Goal: Information Seeking & Learning: Learn about a topic

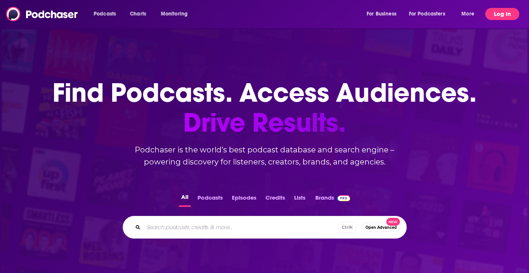
click at [508, 16] on button "Log In" at bounding box center [503, 14] width 34 height 12
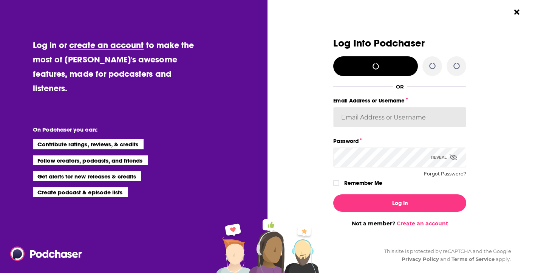
type input "hpoole"
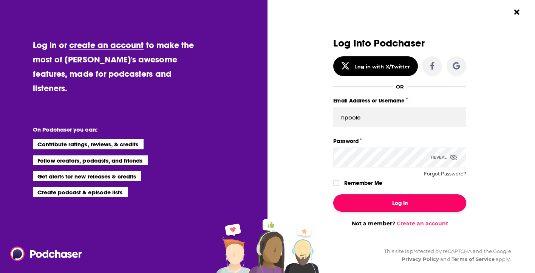
click at [396, 196] on button "Log In" at bounding box center [399, 202] width 133 height 17
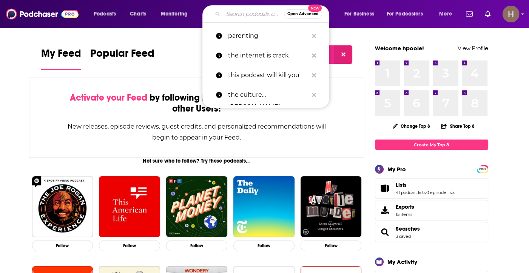
click at [245, 11] on input "Search podcasts, credits, & more..." at bounding box center [253, 14] width 61 height 12
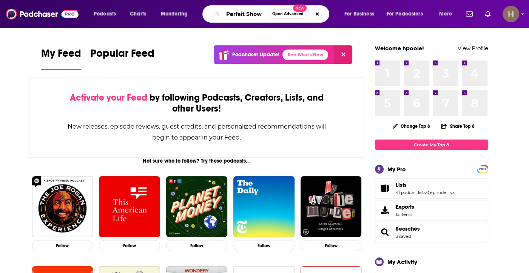
type input "Parfait Show"
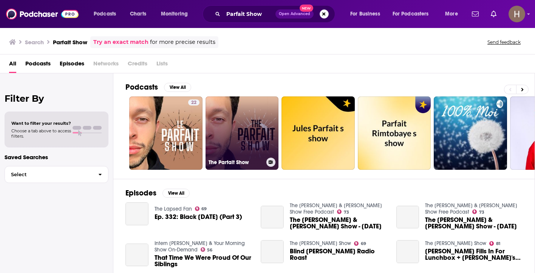
click at [243, 129] on link "The Parfait Show" at bounding box center [242, 132] width 73 height 73
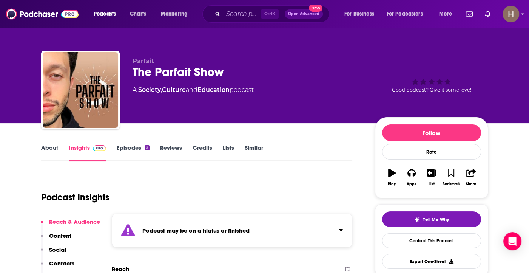
click at [45, 150] on link "About" at bounding box center [49, 152] width 17 height 17
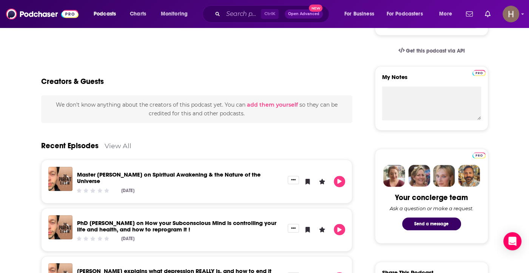
scroll to position [242, 0]
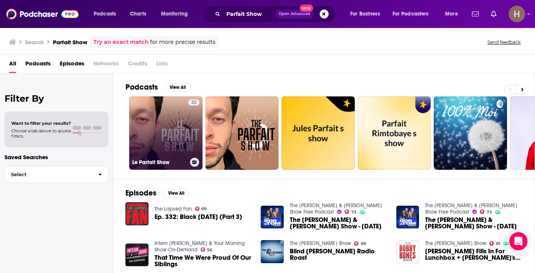
click at [167, 131] on link "22 Le Parfait Show" at bounding box center [165, 132] width 73 height 73
